Goal: Transaction & Acquisition: Purchase product/service

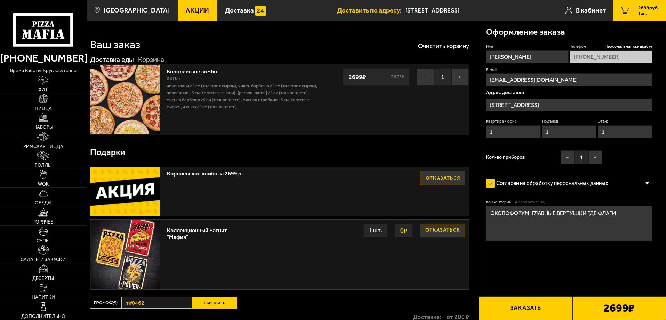
click at [538, 310] on button "Заказать" at bounding box center [526, 308] width 94 height 24
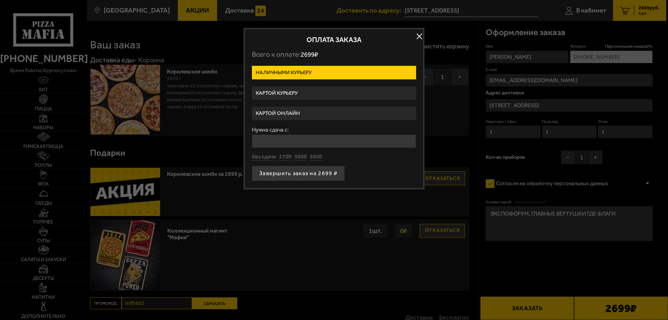
click at [538, 310] on div at bounding box center [334, 160] width 668 height 320
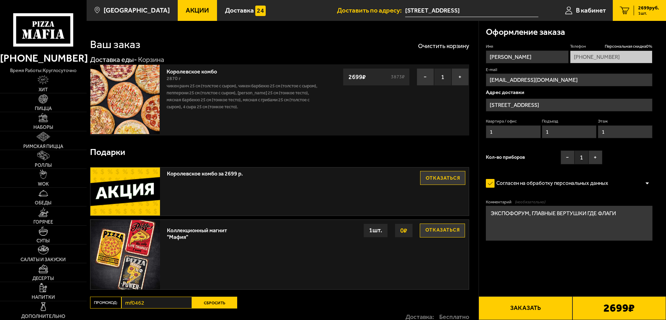
click at [536, 311] on button "Заказать" at bounding box center [526, 308] width 94 height 24
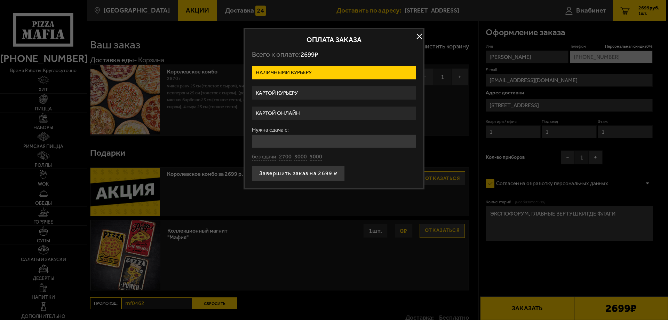
click at [287, 116] on label "Картой онлайн" at bounding box center [334, 113] width 164 height 14
click at [0, 0] on input "Картой онлайн" at bounding box center [0, 0] width 0 height 0
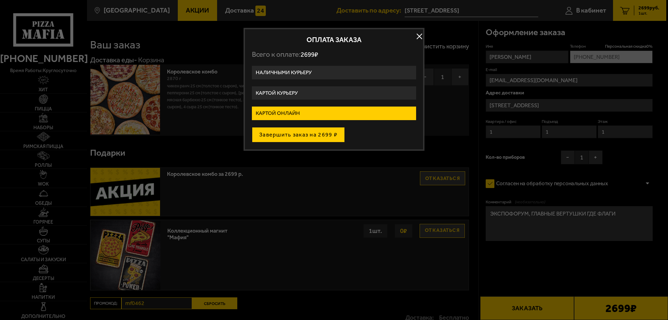
click at [291, 136] on button "Завершить заказ на 2699 ₽" at bounding box center [298, 134] width 93 height 15
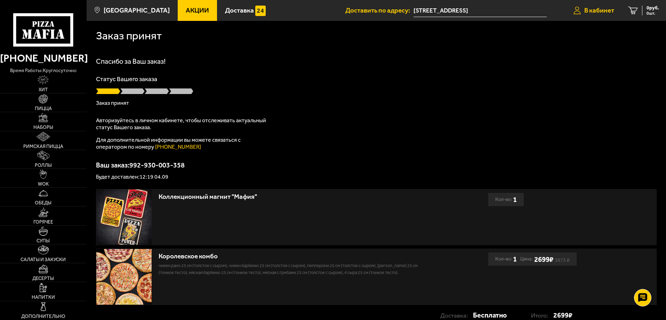
click at [582, 13] on link "В кабинет" at bounding box center [593, 10] width 55 height 21
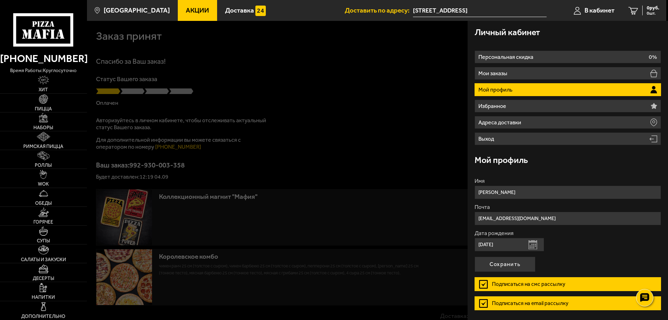
click at [372, 155] on div at bounding box center [421, 181] width 668 height 320
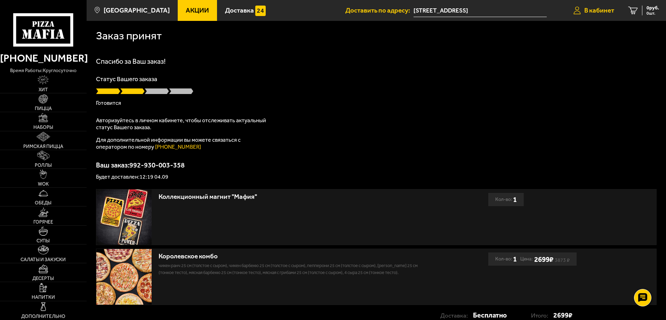
click at [592, 14] on link "В кабинет" at bounding box center [593, 10] width 55 height 21
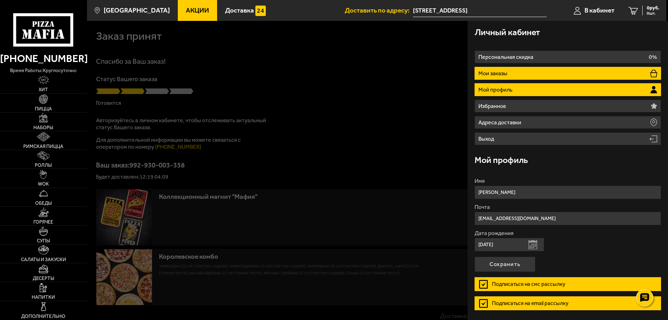
click at [518, 75] on li "Мои заказы" at bounding box center [567, 73] width 186 height 13
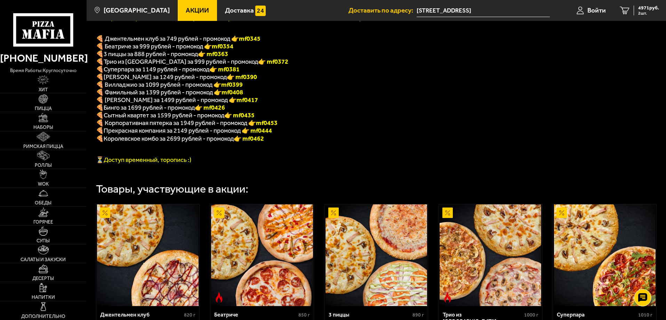
scroll to position [150, 0]
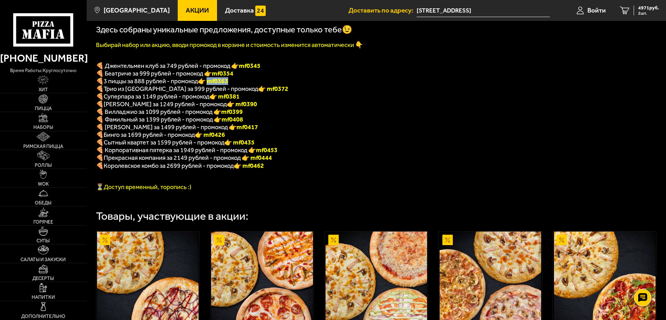
drag, startPoint x: 212, startPoint y: 86, endPoint x: 234, endPoint y: 83, distance: 22.4
click at [234, 83] on p "🍕 3 пиццы за 888 рублей - промокод 👉 mf0363" at bounding box center [274, 81] width 356 height 8
copy font "f0363"
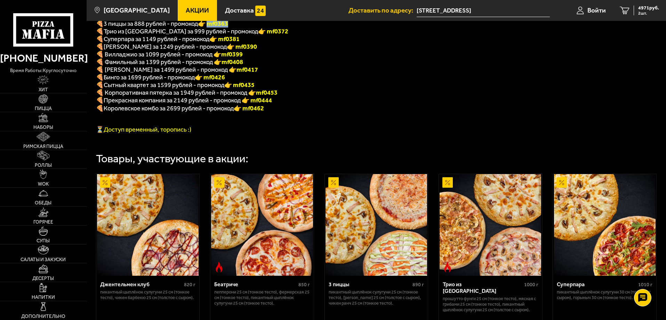
scroll to position [289, 0]
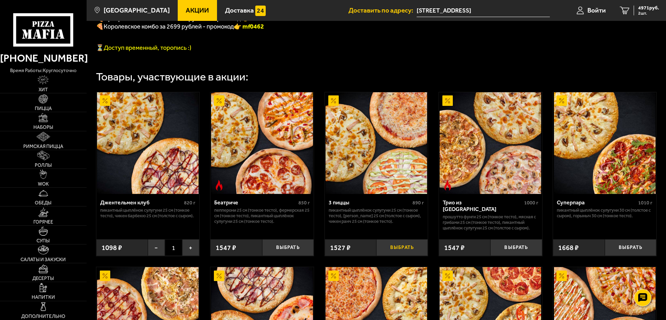
click at [389, 251] on button "Выбрать" at bounding box center [401, 247] width 51 height 17
click at [631, 10] on link "1 1527 руб. 1 шт." at bounding box center [639, 10] width 53 height 21
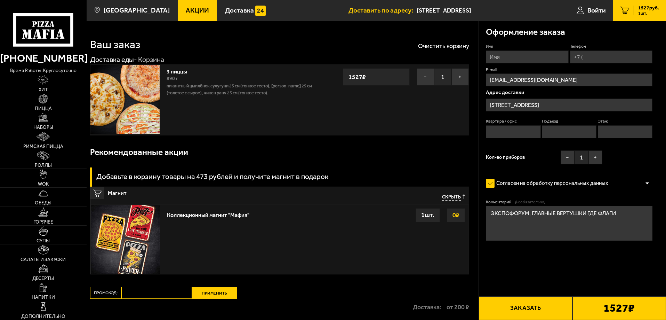
click at [542, 59] on input "Имя" at bounding box center [527, 56] width 82 height 13
click at [505, 59] on input "Имя" at bounding box center [527, 56] width 82 height 13
click at [587, 55] on input "Телефон" at bounding box center [611, 56] width 82 height 13
click at [584, 11] on link "Войти" at bounding box center [591, 10] width 43 height 21
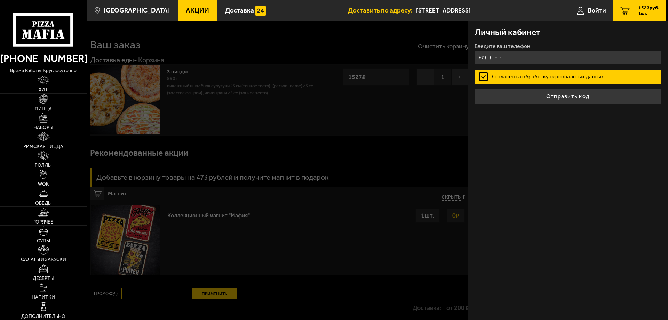
click at [493, 55] on input "+7 ( ) - -" at bounding box center [567, 58] width 186 height 14
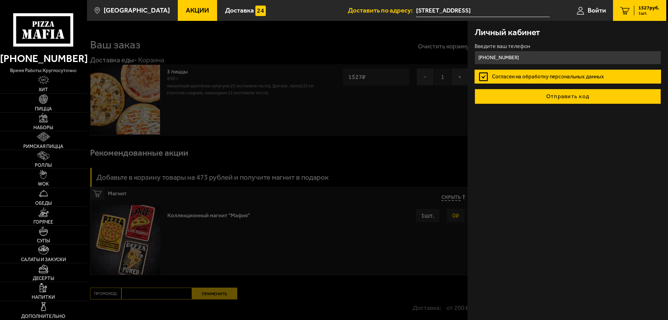
type input "[PHONE_NUMBER]"
click at [539, 93] on button "Отправить код" at bounding box center [567, 96] width 186 height 15
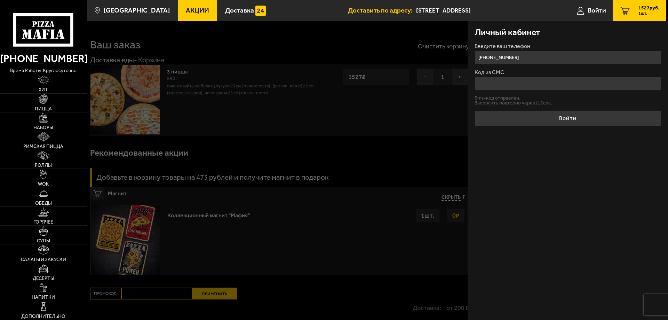
click at [491, 79] on input "Код из СМС" at bounding box center [567, 84] width 186 height 14
click at [490, 80] on input "Код из СМС" at bounding box center [567, 84] width 186 height 14
click at [501, 87] on input "Код из СМС" at bounding box center [567, 84] width 186 height 14
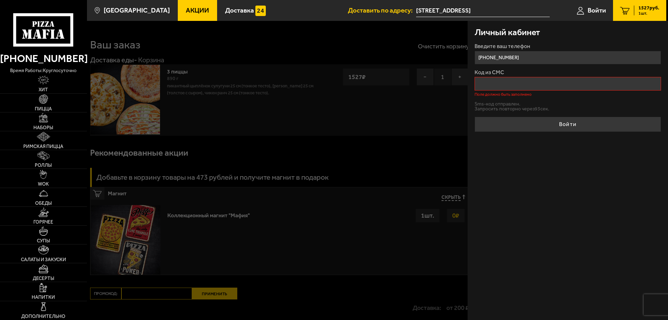
click at [536, 80] on input "Код из СМС" at bounding box center [567, 84] width 186 height 14
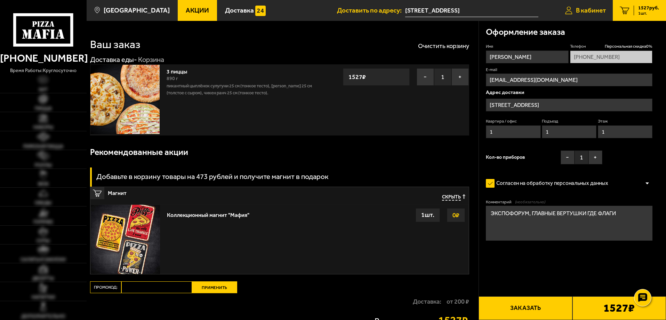
click at [591, 7] on span "В кабинет" at bounding box center [591, 10] width 30 height 7
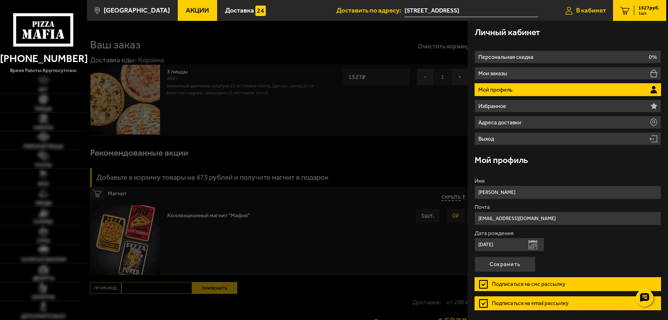
type input "[STREET_ADDRESS]"
click at [301, 120] on div at bounding box center [421, 181] width 668 height 320
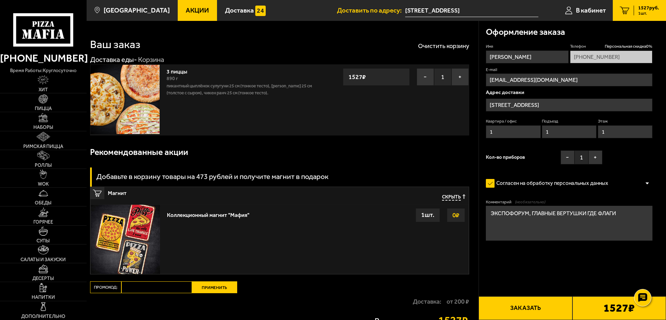
click at [143, 286] on input "Промокод:" at bounding box center [156, 287] width 71 height 12
paste input "mf0363"
type input "mf0363"
click at [216, 282] on button "Применить" at bounding box center [214, 287] width 45 height 12
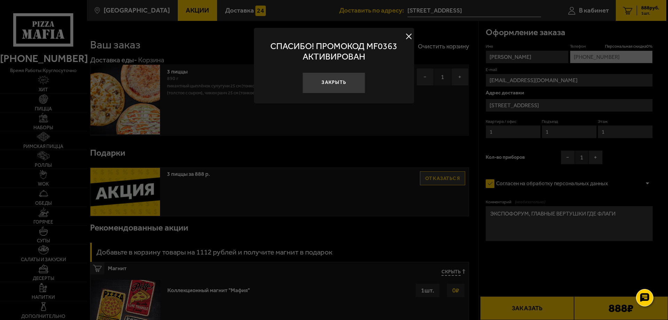
click at [219, 288] on div at bounding box center [334, 160] width 668 height 320
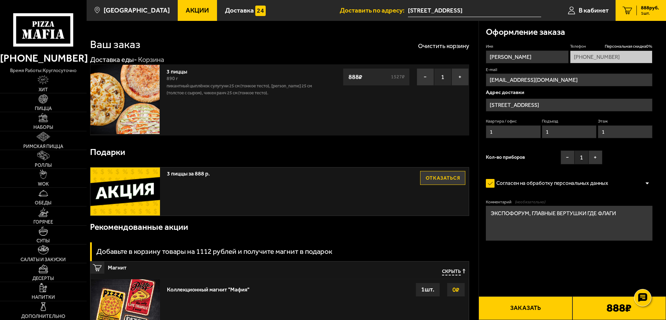
click at [535, 303] on button "Заказать" at bounding box center [526, 308] width 94 height 24
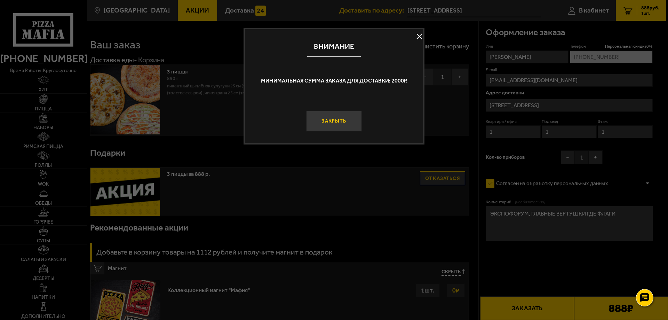
click at [322, 122] on button "Закрыть" at bounding box center [334, 121] width 56 height 21
